Goal: Task Accomplishment & Management: Use online tool/utility

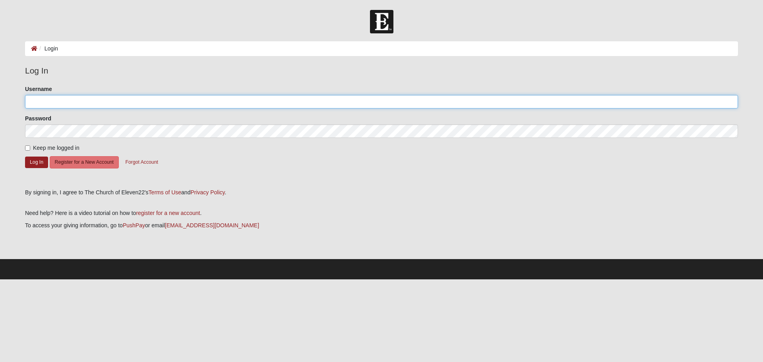
click at [104, 103] on input "Username" at bounding box center [381, 102] width 713 height 14
type input "johnkauffman"
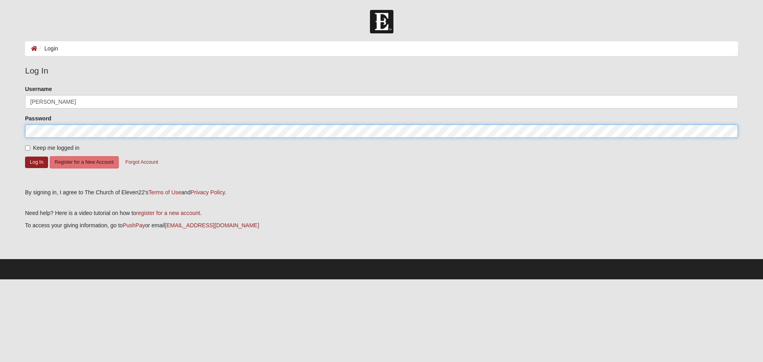
click at [25, 157] on button "Log In" at bounding box center [36, 163] width 23 height 12
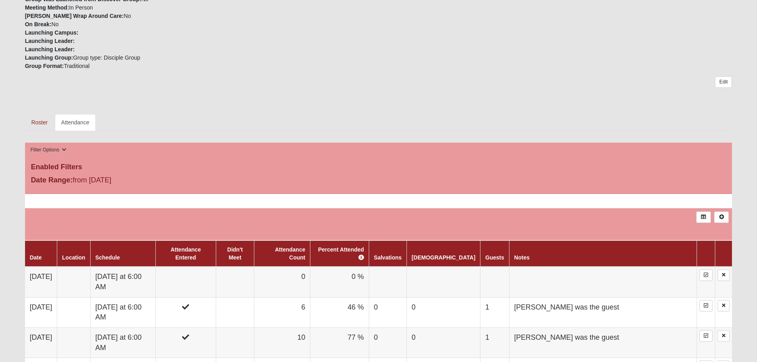
scroll to position [278, 0]
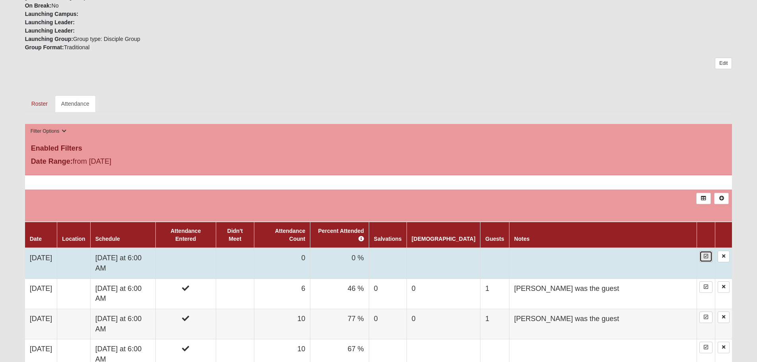
click at [709, 251] on link at bounding box center [705, 257] width 13 height 12
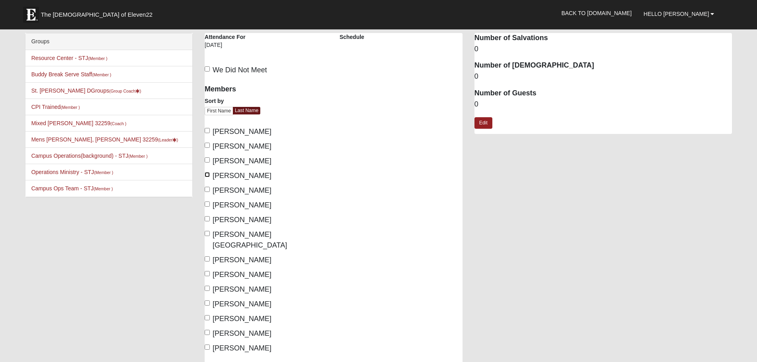
click at [206, 174] on input "[PERSON_NAME]" at bounding box center [207, 174] width 5 height 5
checkbox input "true"
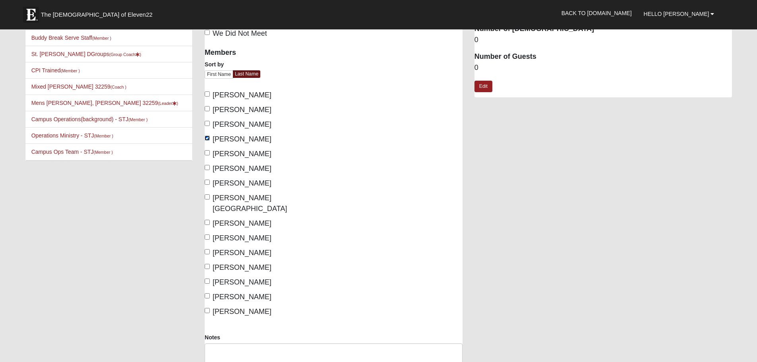
scroll to position [40, 0]
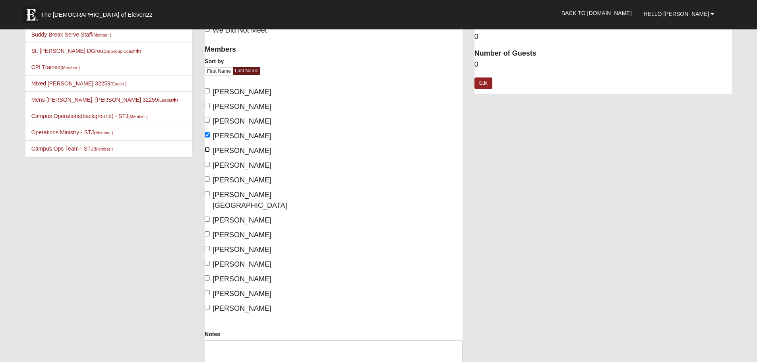
click at [207, 151] on input "[PERSON_NAME]" at bounding box center [207, 149] width 5 height 5
checkbox input "true"
click at [207, 180] on input "[PERSON_NAME]" at bounding box center [207, 178] width 5 height 5
checkbox input "true"
click at [207, 194] on input "[PERSON_NAME][GEOGRAPHIC_DATA]" at bounding box center [207, 193] width 5 height 5
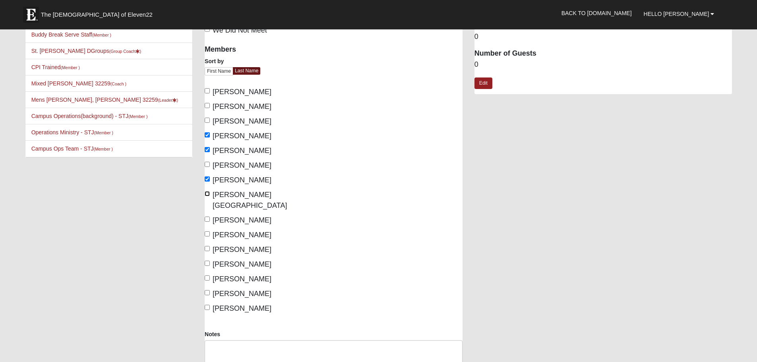
checkbox input "true"
click at [206, 231] on input "[PERSON_NAME]" at bounding box center [207, 233] width 5 height 5
checkbox input "true"
click at [207, 305] on input "[PERSON_NAME]" at bounding box center [207, 307] width 5 height 5
checkbox input "true"
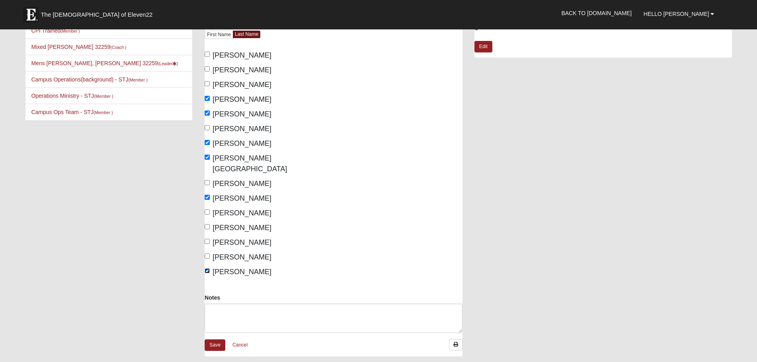
scroll to position [79, 0]
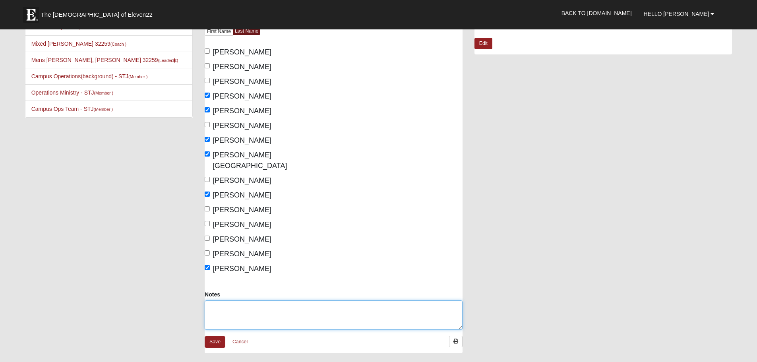
click at [251, 304] on textarea "Notes" at bounding box center [334, 314] width 258 height 29
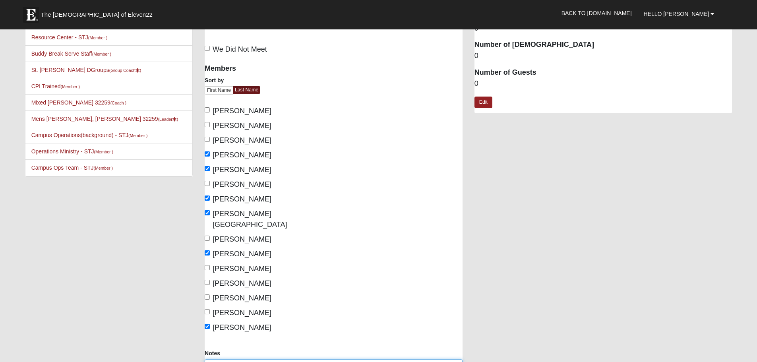
scroll to position [0, 0]
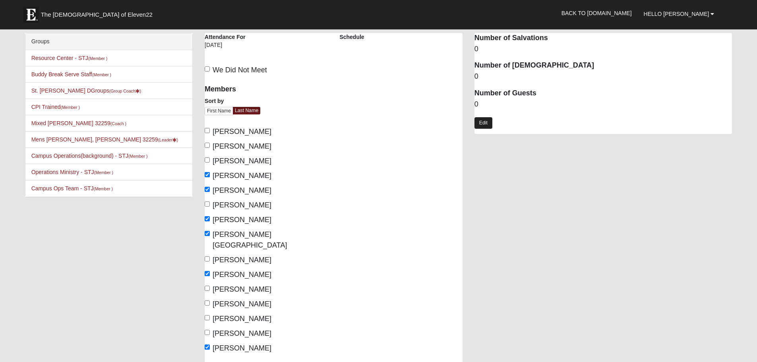
type textarea "[PERSON_NAME] was the guest"
click at [486, 123] on link "Edit" at bounding box center [483, 123] width 18 height 12
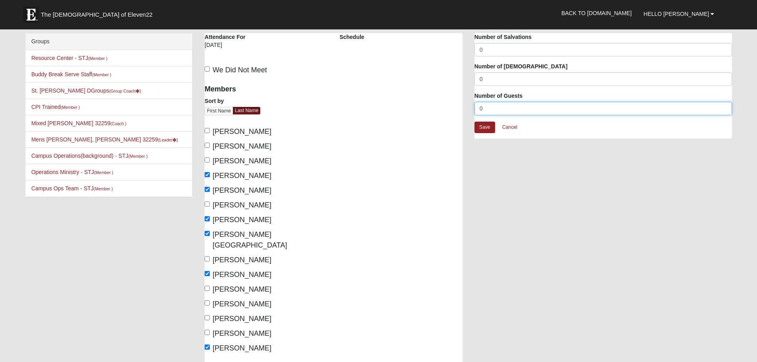
drag, startPoint x: 490, startPoint y: 107, endPoint x: 474, endPoint y: 108, distance: 15.5
click at [474, 108] on input "0" at bounding box center [603, 109] width 258 height 14
type input "1"
click at [488, 124] on link "Save" at bounding box center [484, 128] width 21 height 12
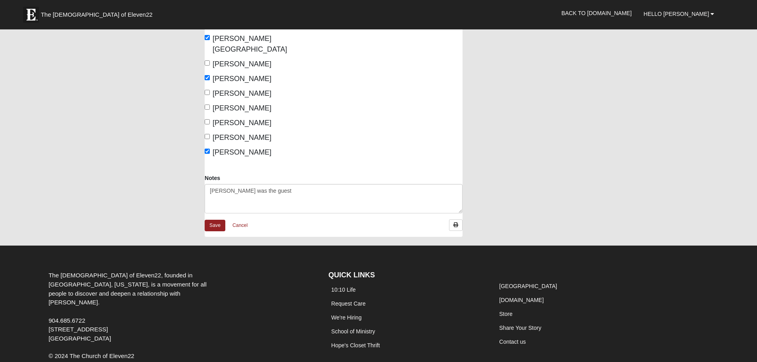
scroll to position [199, 0]
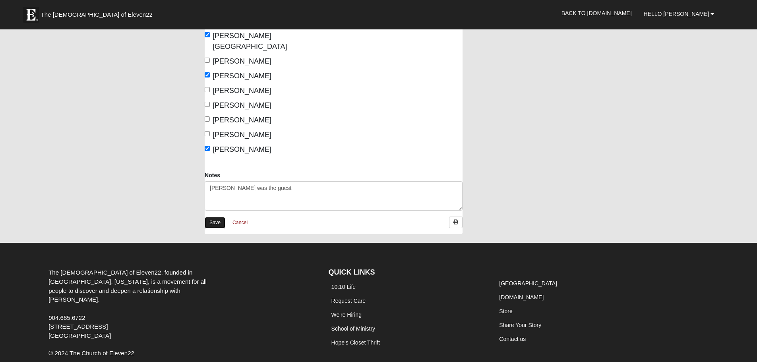
click at [213, 217] on link "Save" at bounding box center [215, 223] width 21 height 12
